Goal: Task Accomplishment & Management: Manage account settings

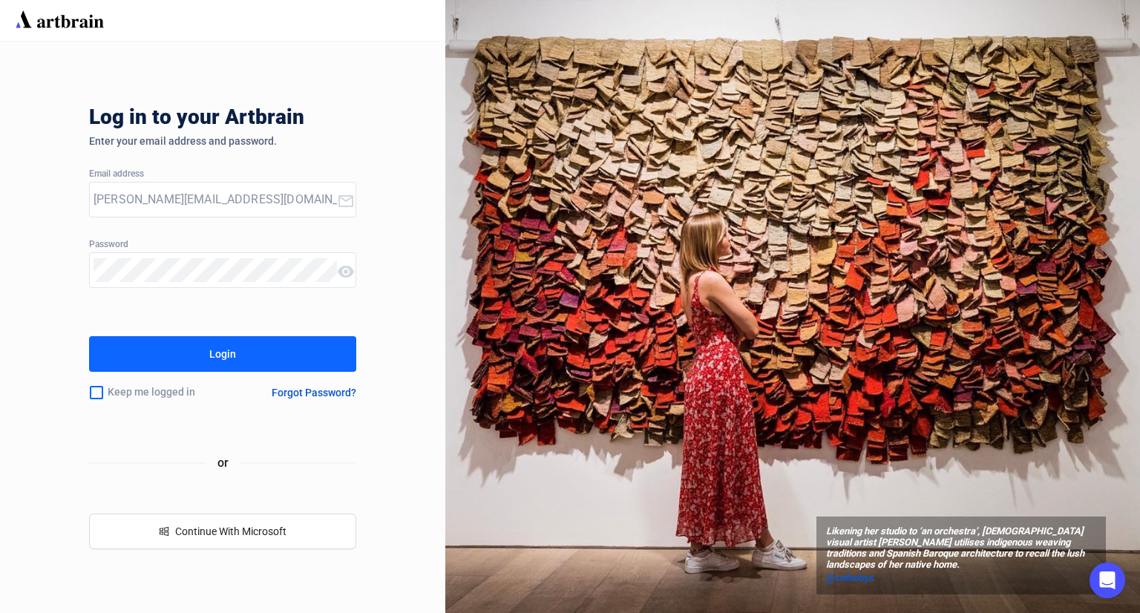
click at [262, 344] on button "Login" at bounding box center [222, 354] width 267 height 36
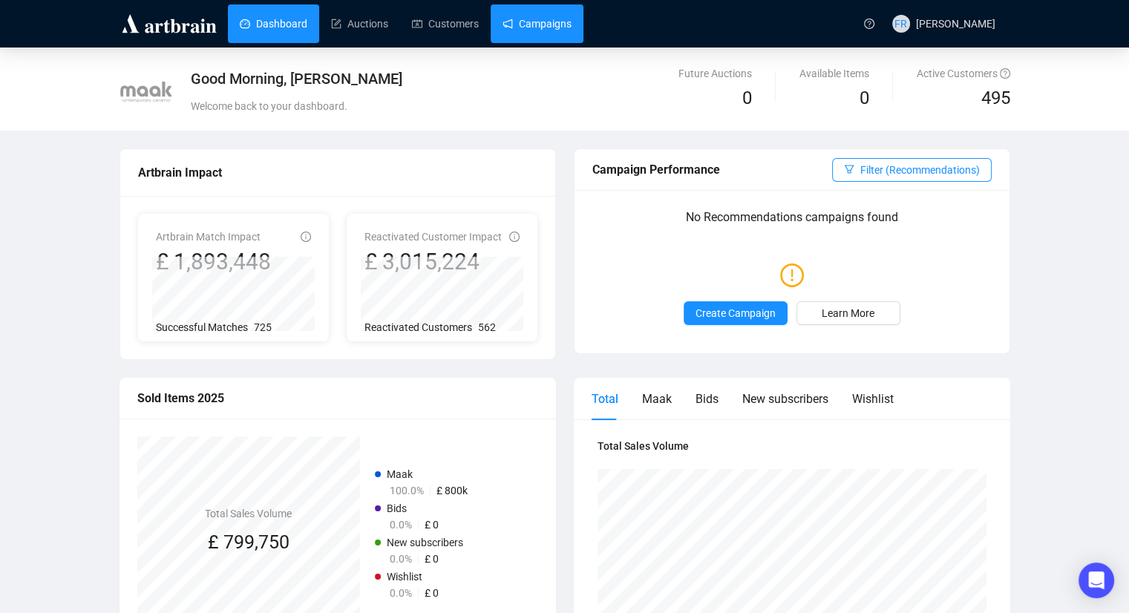
click at [520, 20] on link "Campaigns" at bounding box center [537, 23] width 69 height 39
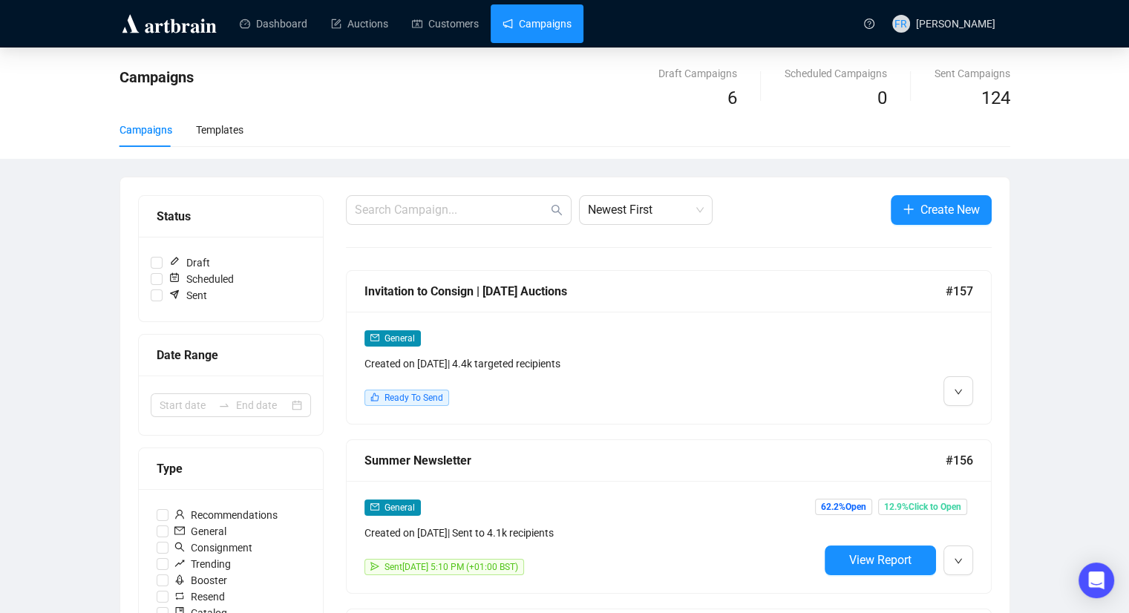
click at [597, 339] on div "General" at bounding box center [592, 338] width 454 height 17
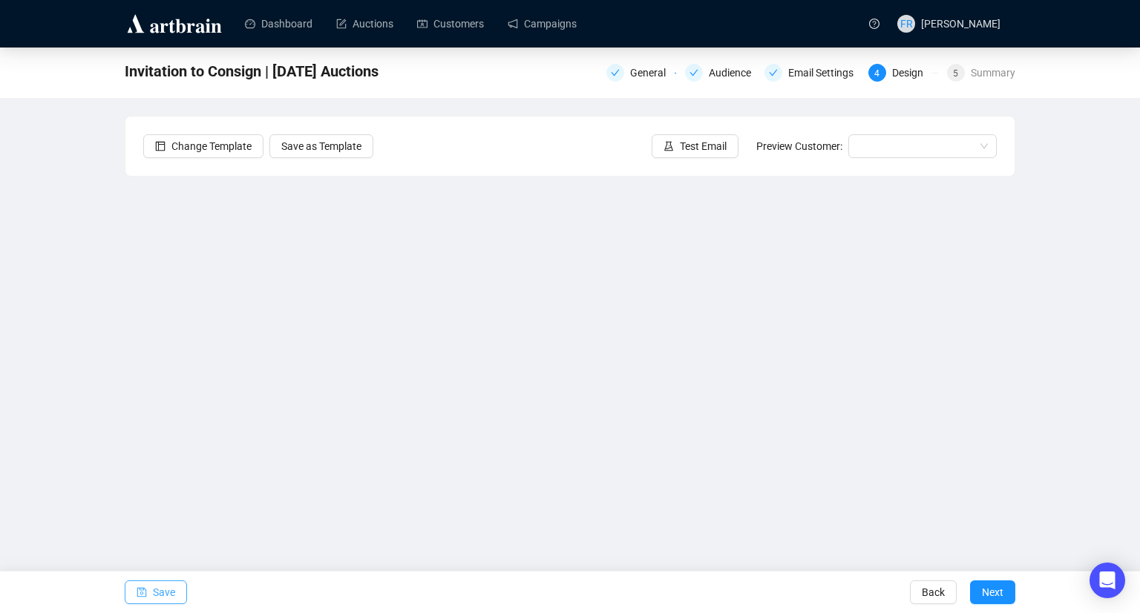
click at [161, 598] on span "Save" at bounding box center [164, 593] width 22 height 42
click at [143, 591] on icon "save" at bounding box center [142, 592] width 10 height 10
click at [140, 595] on icon "save" at bounding box center [142, 592] width 10 height 10
click at [151, 583] on button "Save" at bounding box center [156, 593] width 62 height 24
click at [172, 597] on span "Save" at bounding box center [164, 593] width 22 height 42
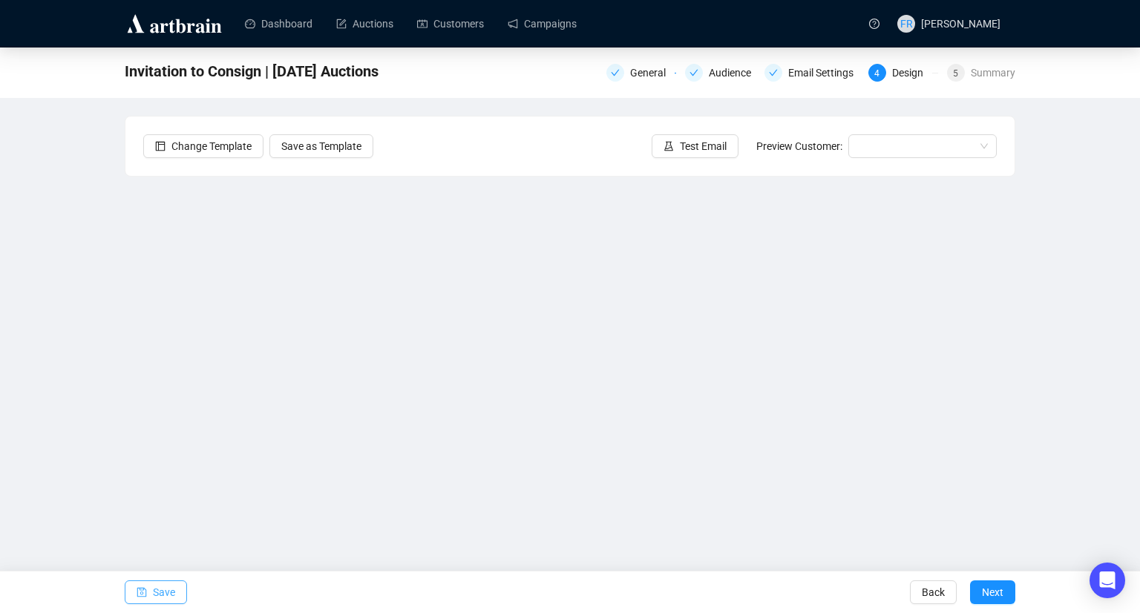
click at [168, 589] on span "Save" at bounding box center [164, 593] width 22 height 42
